Goal: Information Seeking & Learning: Learn about a topic

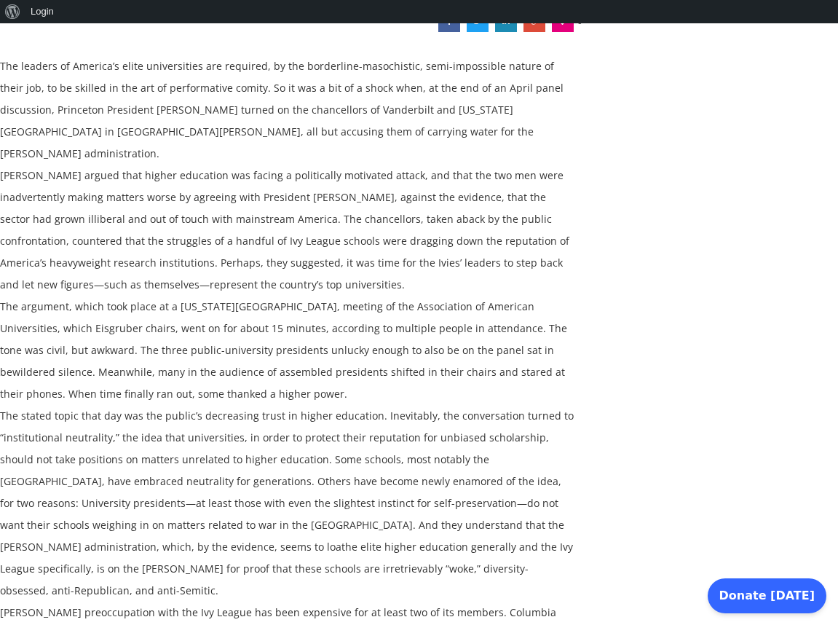
scroll to position [350, 0]
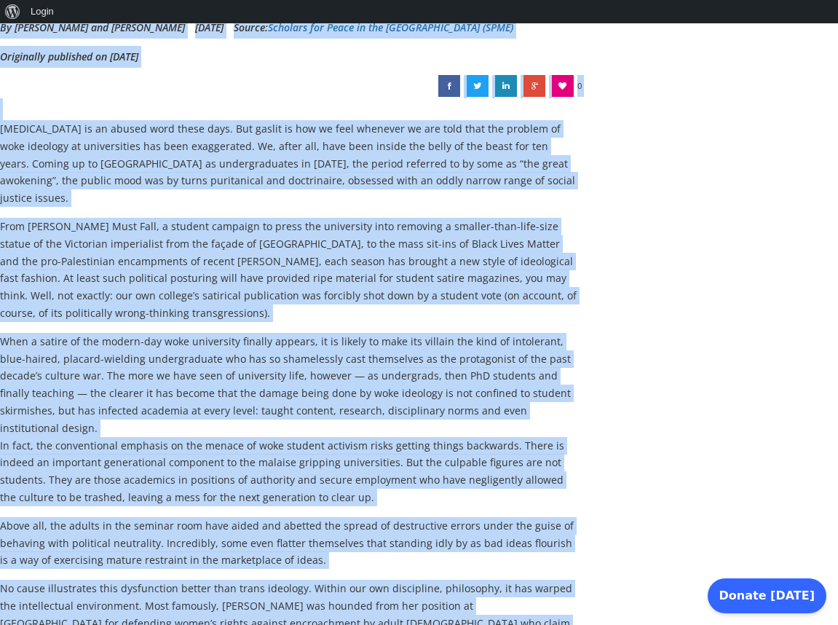
scroll to position [42, 0]
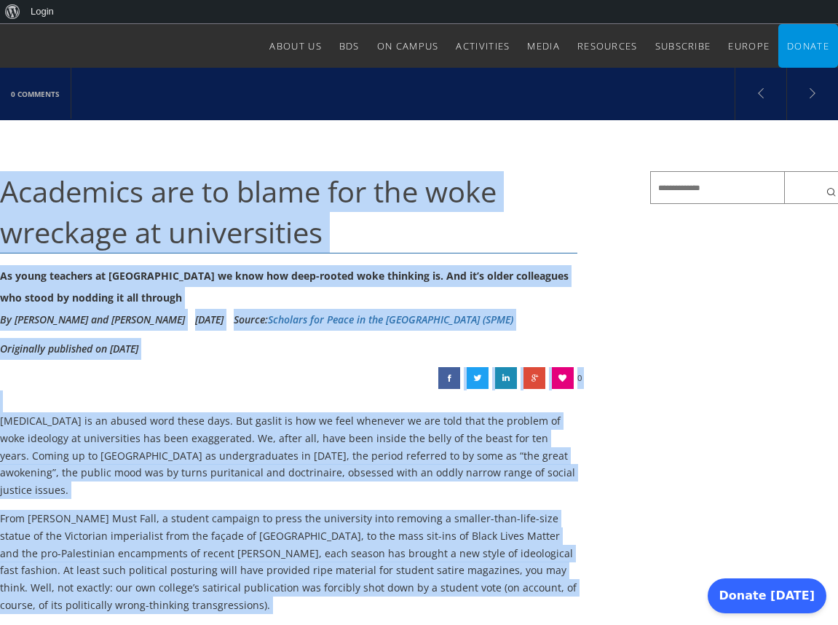
drag, startPoint x: 309, startPoint y: 467, endPoint x: -17, endPoint y: 181, distance: 435.0
copy div "Loremipsu dol si ametc adi eli sedd eiusmodt in utlaboreetdo Ma aliqu enimadmi …"
